Goal: Information Seeking & Learning: Learn about a topic

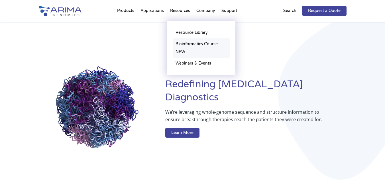
click at [194, 46] on link "Bioinformatics Course – NEW" at bounding box center [201, 47] width 57 height 19
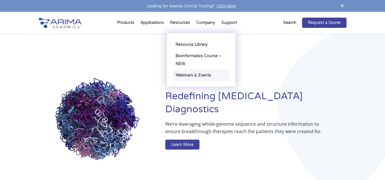
click at [191, 74] on ul "Resource Library Documentation Publications Literature Videos Blog Bioinformati…" at bounding box center [201, 60] width 68 height 54
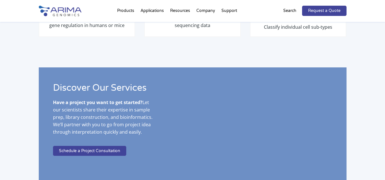
scroll to position [1014, 0]
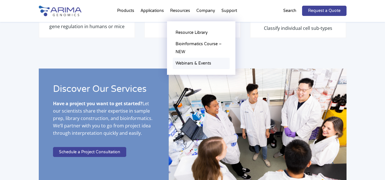
click at [189, 64] on link "Webinars & Events" at bounding box center [201, 63] width 57 height 11
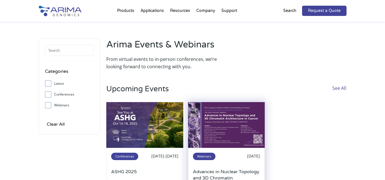
click at [240, 126] on img at bounding box center [226, 125] width 77 height 46
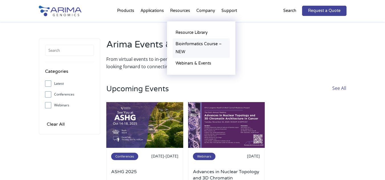
click at [196, 43] on link "Bioinformatics Course – NEW" at bounding box center [201, 47] width 57 height 19
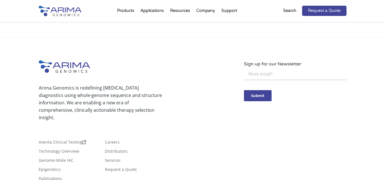
scroll to position [273, 0]
